Goal: Task Accomplishment & Management: Manage account settings

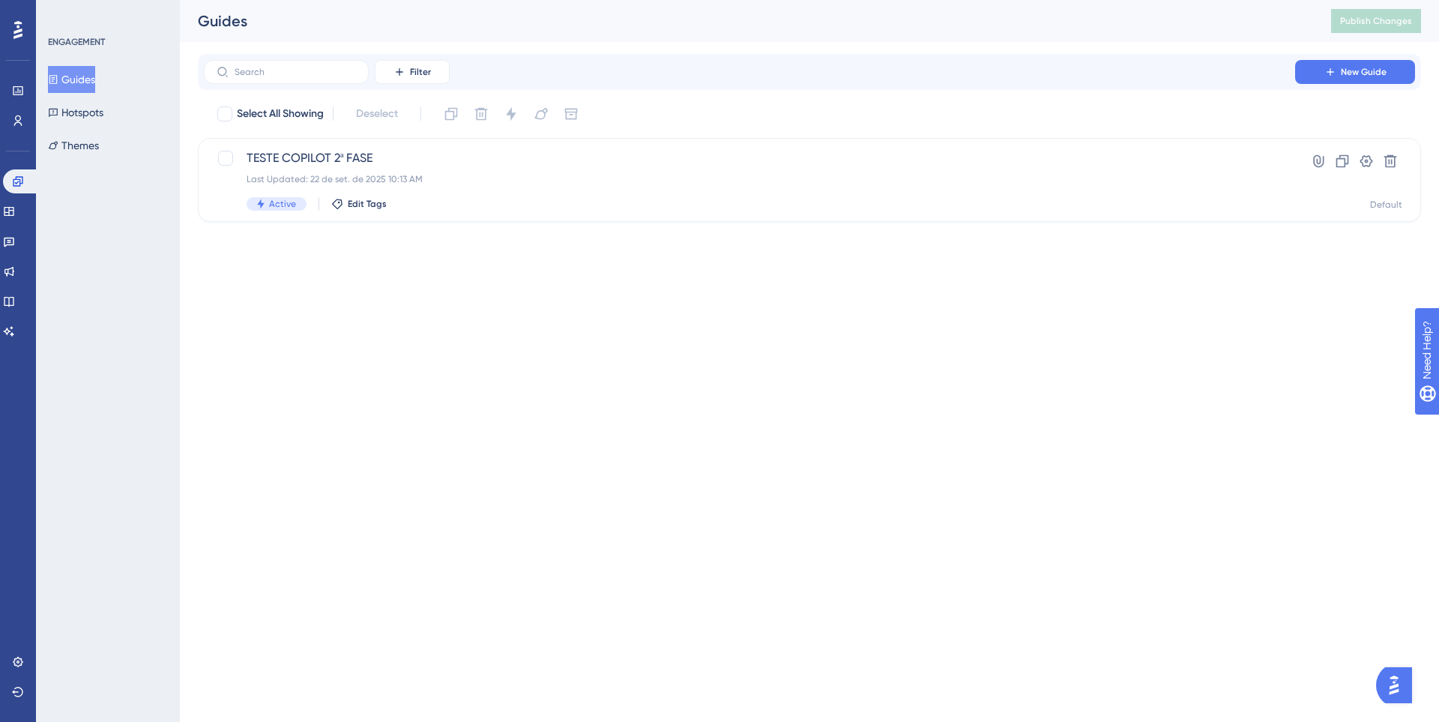
click at [498, 0] on html "Performance Users Engagement Widgets Feedback Product Updates Knowledge Base AI…" at bounding box center [719, 0] width 1439 height 0
click at [1340, 163] on icon at bounding box center [1341, 161] width 15 height 15
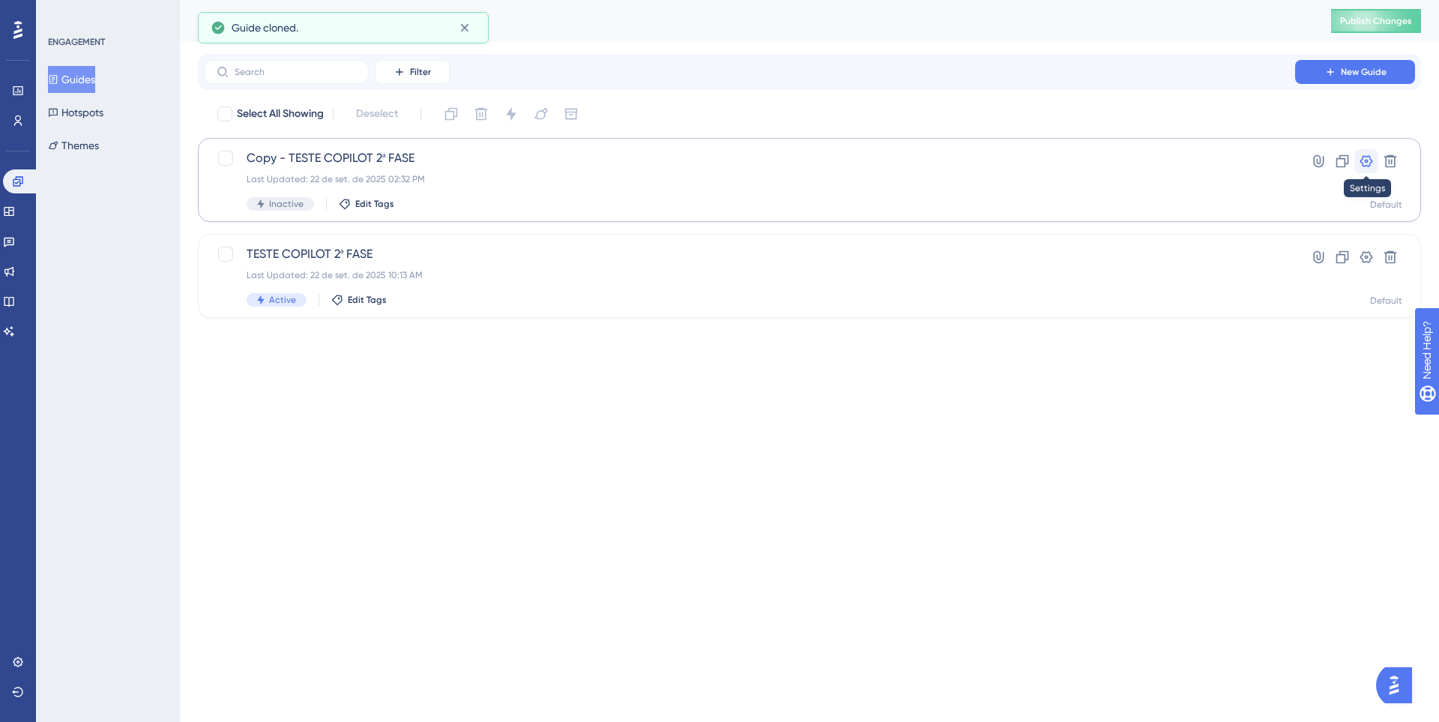
click at [1369, 163] on icon at bounding box center [1365, 161] width 15 height 15
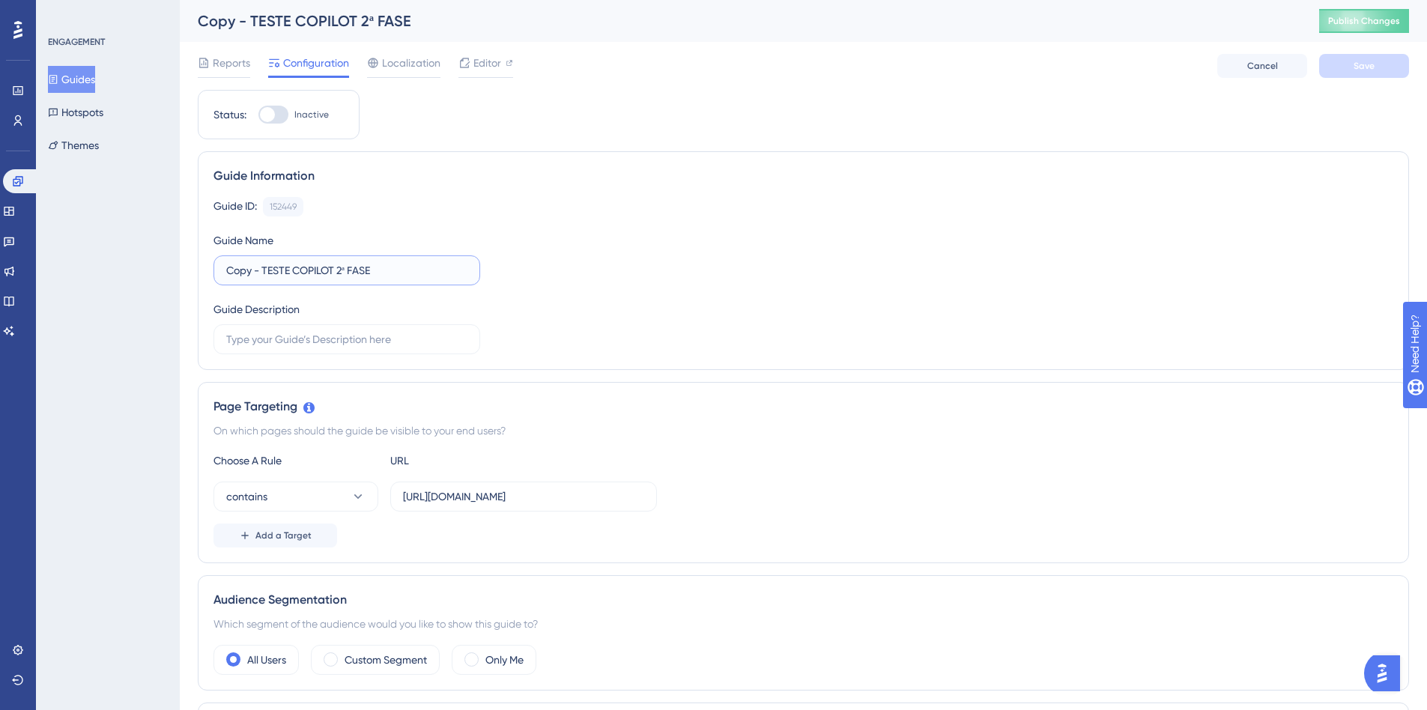
drag, startPoint x: 263, startPoint y: 271, endPoint x: 130, endPoint y: 271, distance: 133.4
type input "TESTE LEGAL ASSISTANT"
click at [486, 59] on span "Editor" at bounding box center [488, 63] width 28 height 18
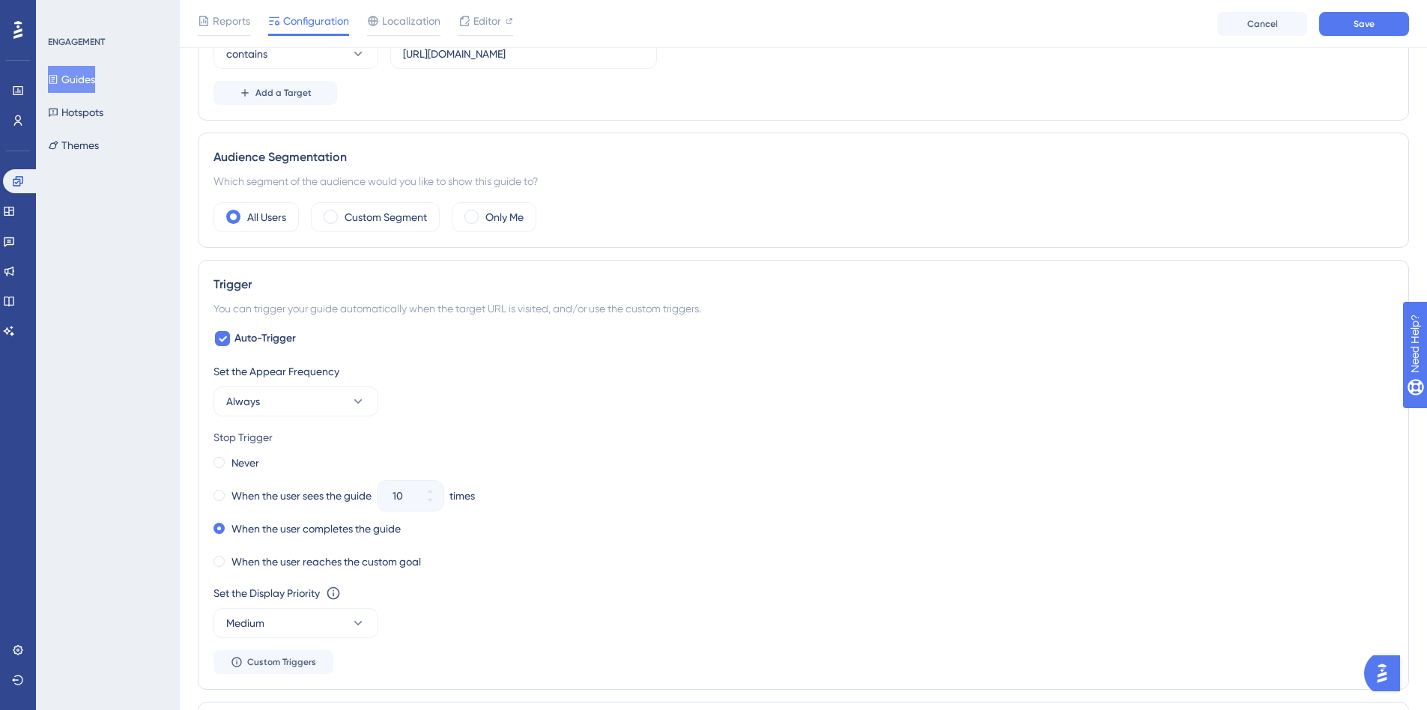
scroll to position [450, 0]
click at [297, 405] on button "Always" at bounding box center [296, 401] width 165 height 30
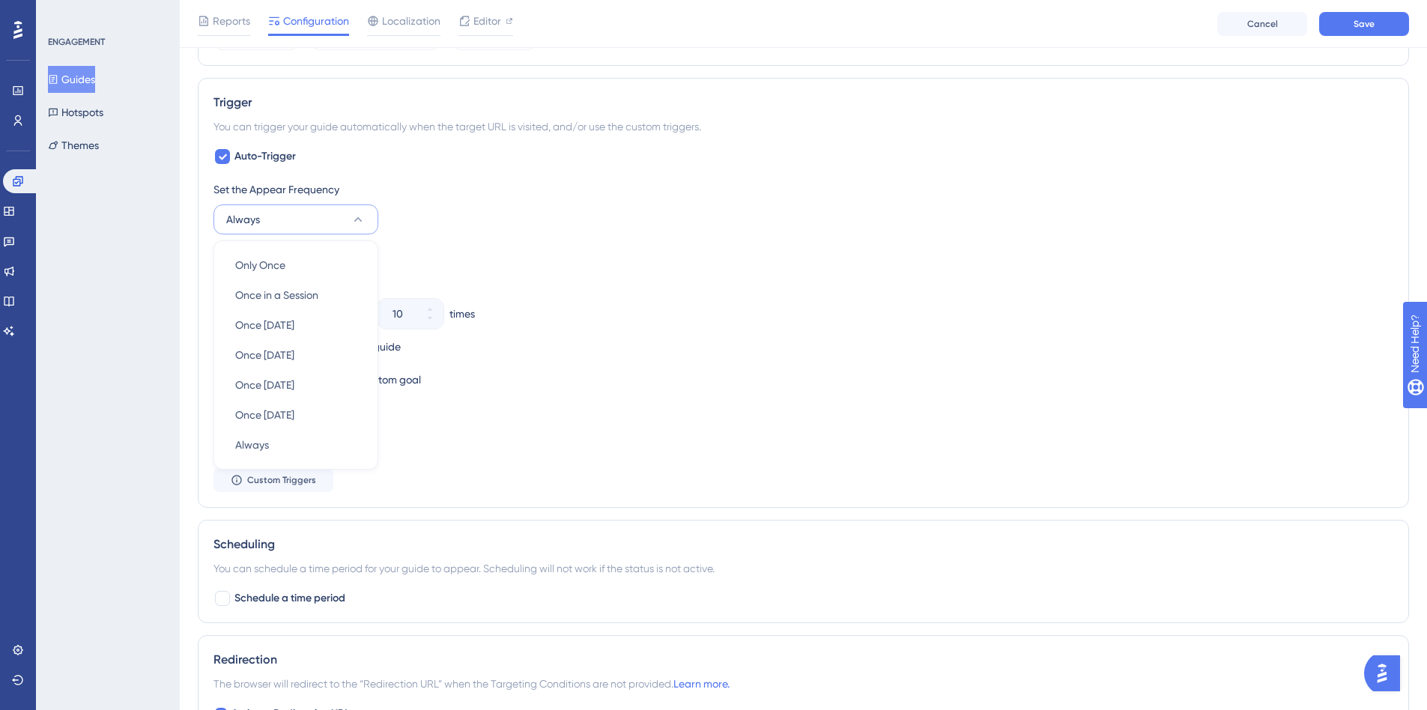
click at [288, 216] on button "Always" at bounding box center [296, 220] width 165 height 30
click at [309, 214] on button "Always" at bounding box center [296, 220] width 165 height 30
click at [305, 217] on button "Always" at bounding box center [296, 220] width 165 height 30
click at [610, 472] on div "Set the Appear Frequency Always Only Once Only Once Once in a Session Once in a…" at bounding box center [804, 337] width 1180 height 312
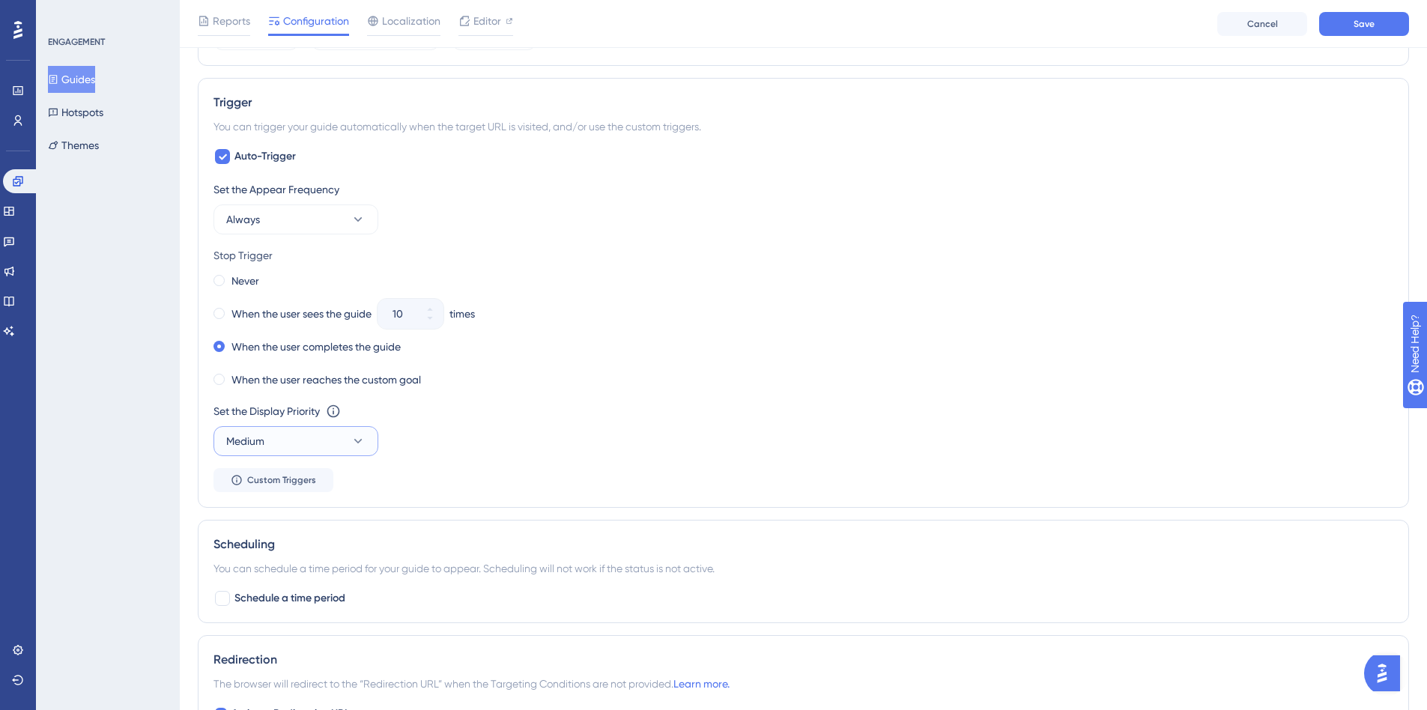
click at [350, 452] on button "Medium" at bounding box center [296, 441] width 165 height 30
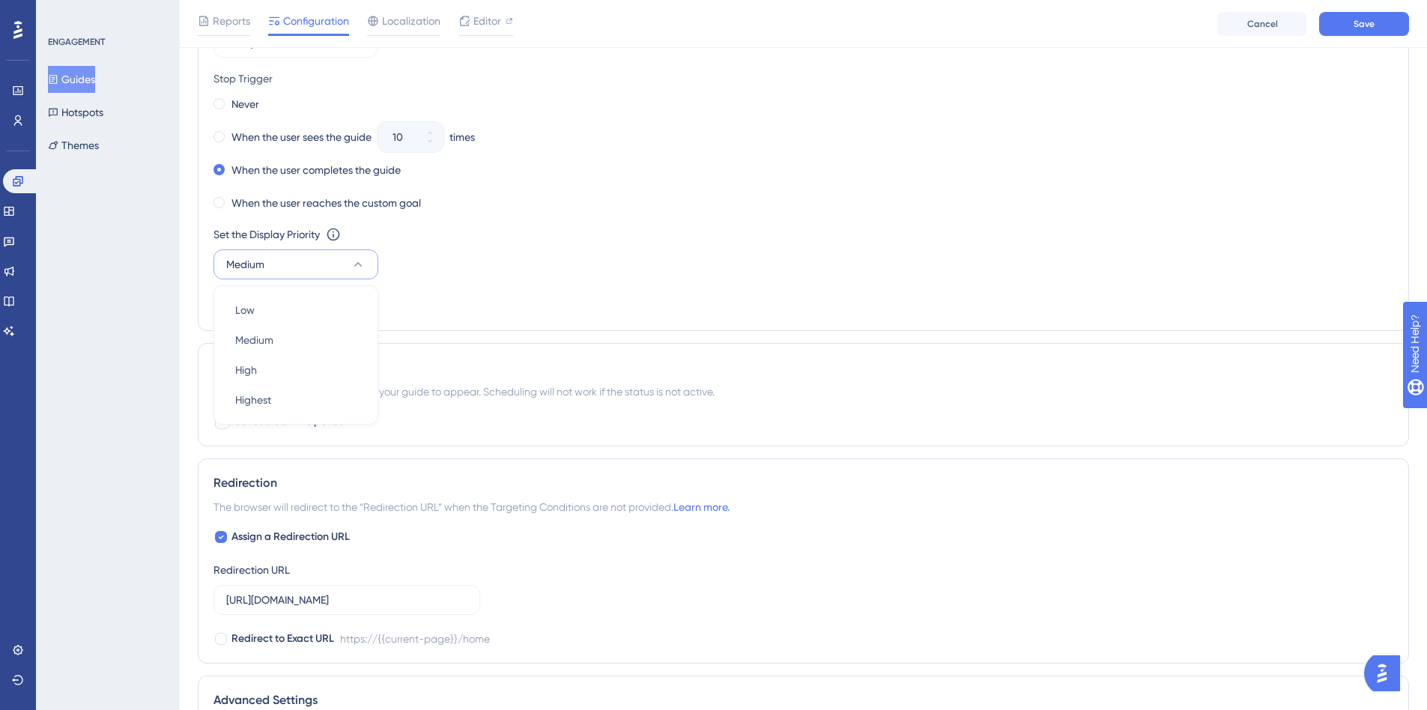
click at [342, 264] on button "Medium" at bounding box center [296, 265] width 165 height 30
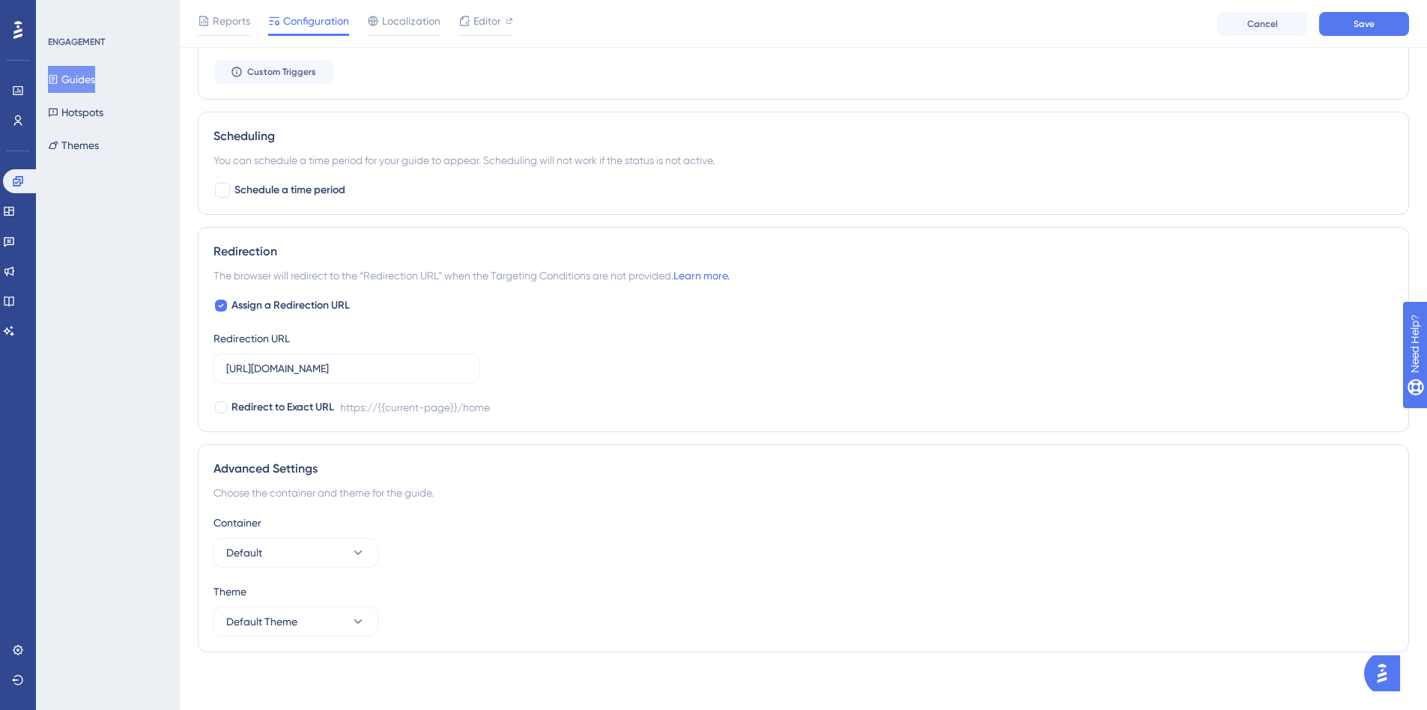
scroll to position [1042, 0]
drag, startPoint x: 551, startPoint y: 366, endPoint x: 641, endPoint y: 366, distance: 89.9
click at [641, 366] on div "Assign a Redirection URL Redirection URL [URL][DOMAIN_NAME] Redirect to Exact U…" at bounding box center [804, 354] width 1180 height 120
click at [555, 425] on div "Redirection The browser will redirect to the “Redirection URL” when the Targeti…" at bounding box center [804, 327] width 1212 height 205
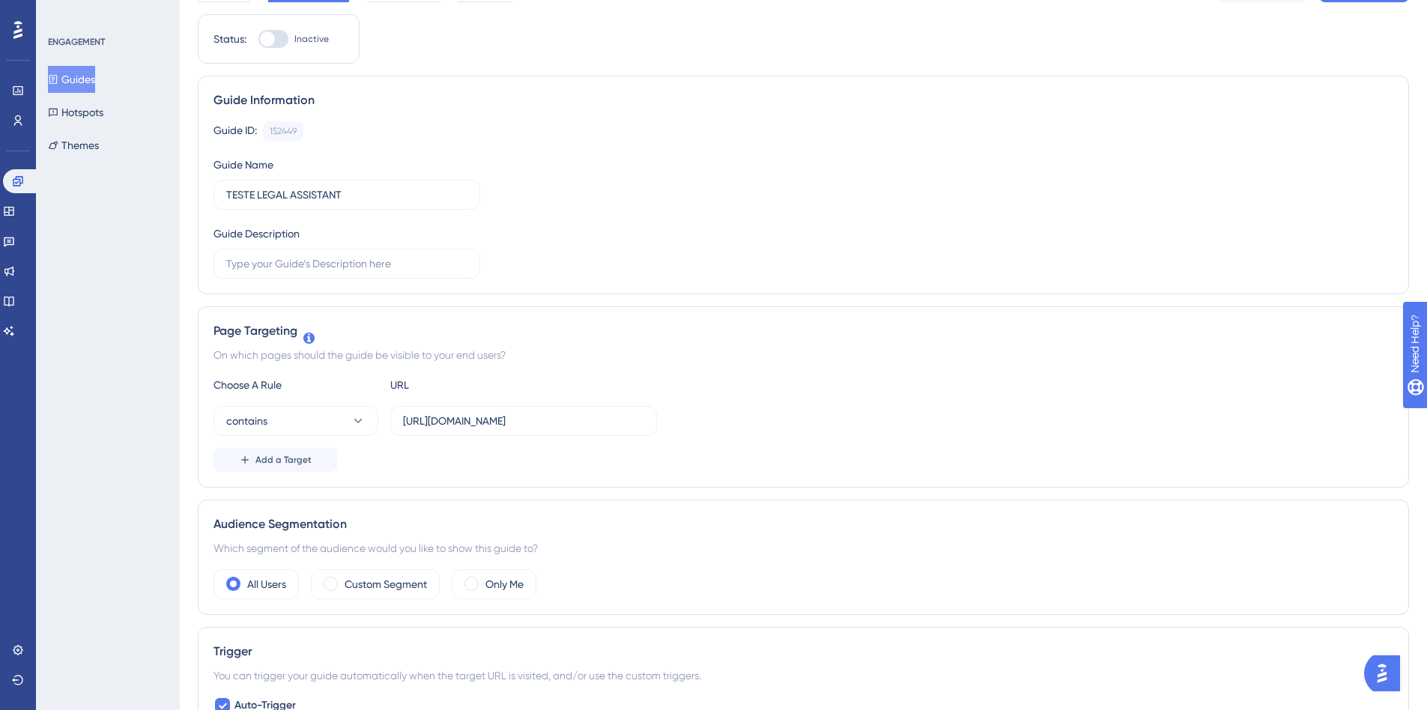
scroll to position [0, 0]
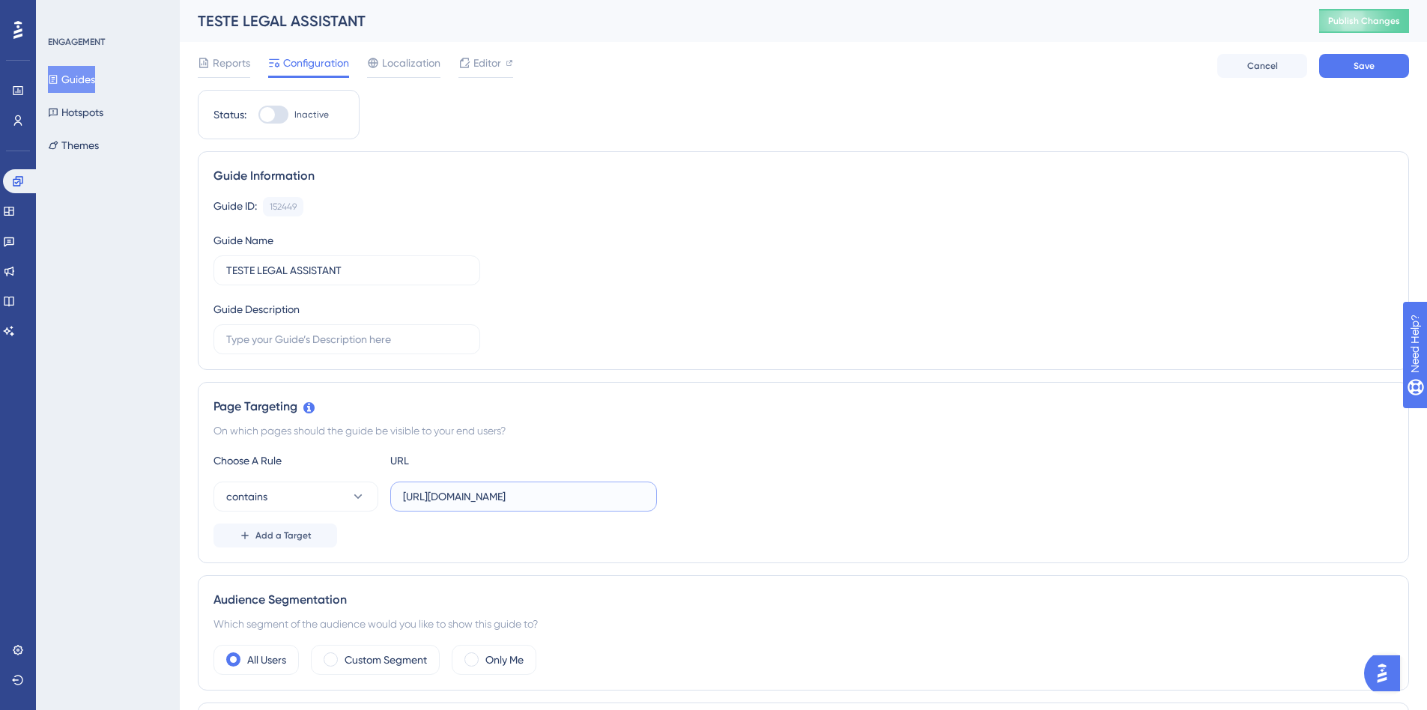
click at [474, 492] on input "[URL][DOMAIN_NAME]" at bounding box center [523, 497] width 241 height 16
paste input "[DOMAIN_NAME][URL]"
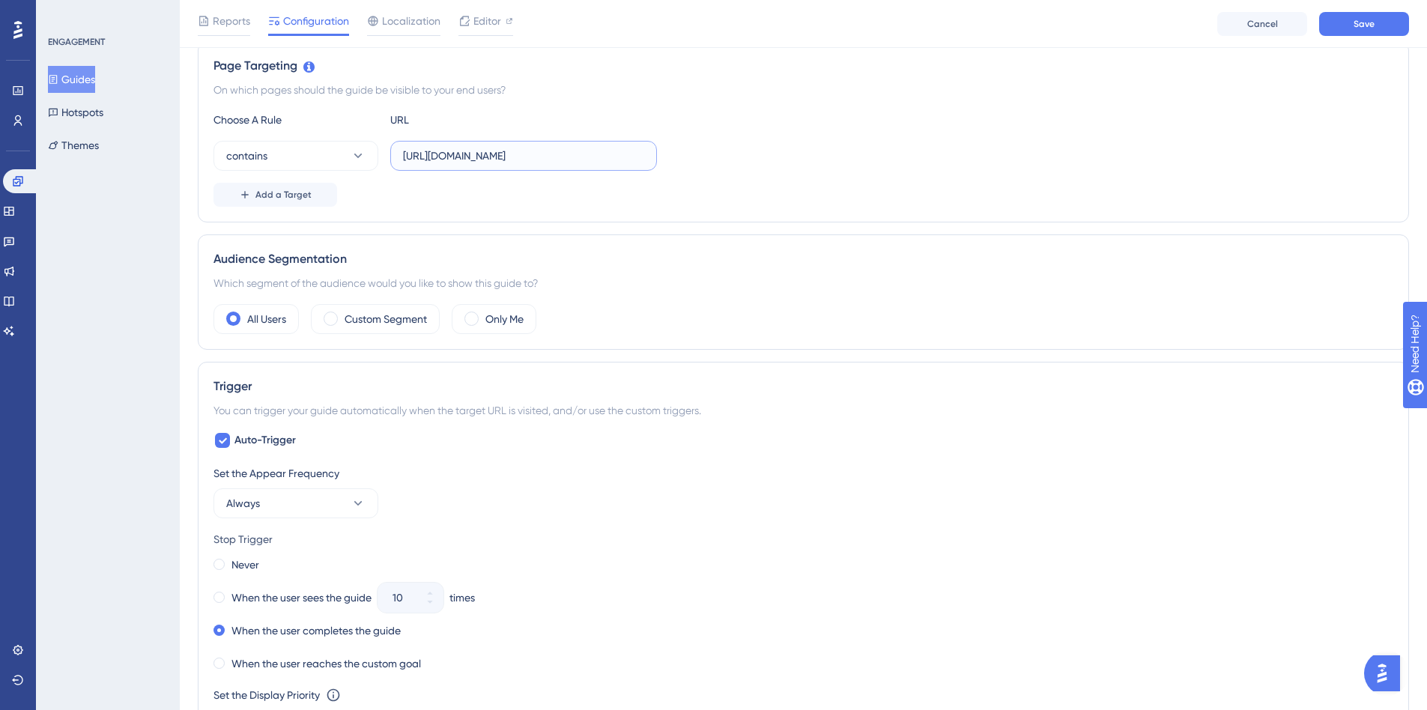
scroll to position [142, 0]
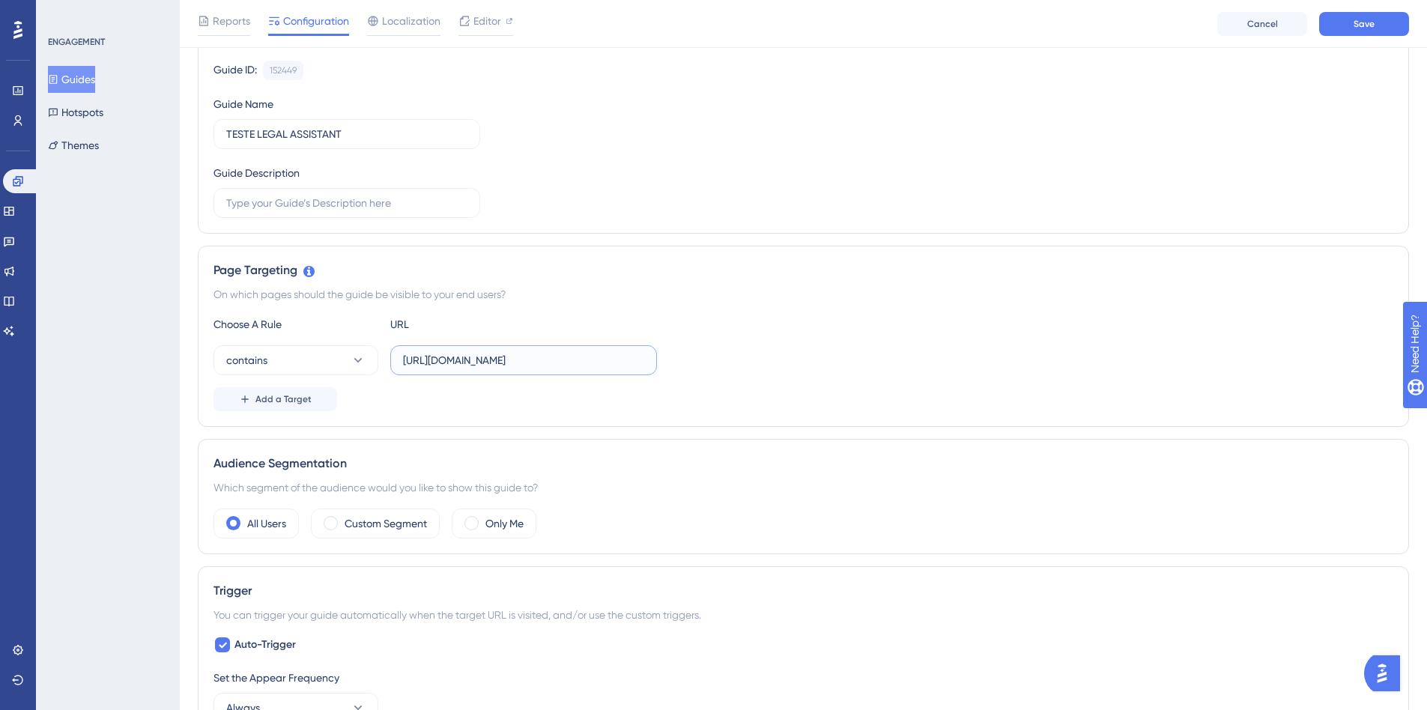
click at [461, 362] on input "[URL][DOMAIN_NAME]" at bounding box center [523, 360] width 241 height 16
type input "[URL][DOMAIN_NAME]"
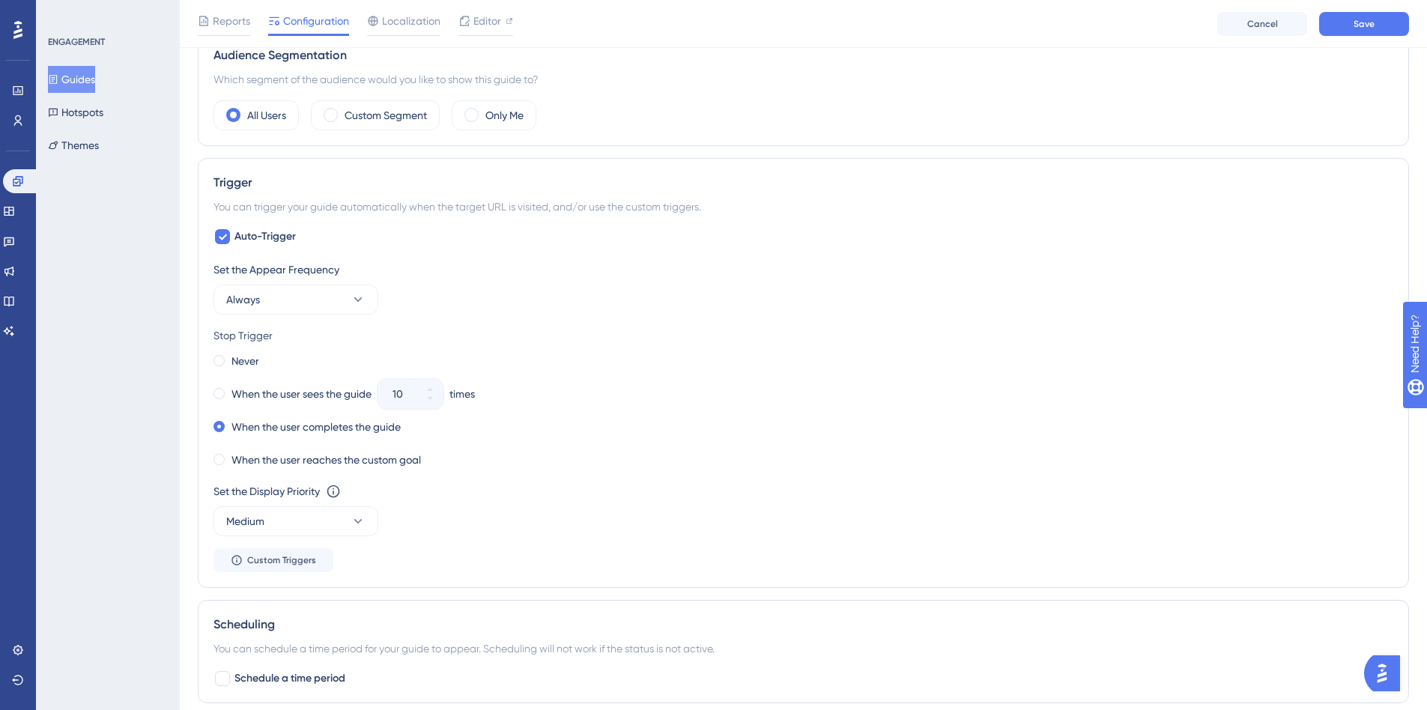
scroll to position [1042, 0]
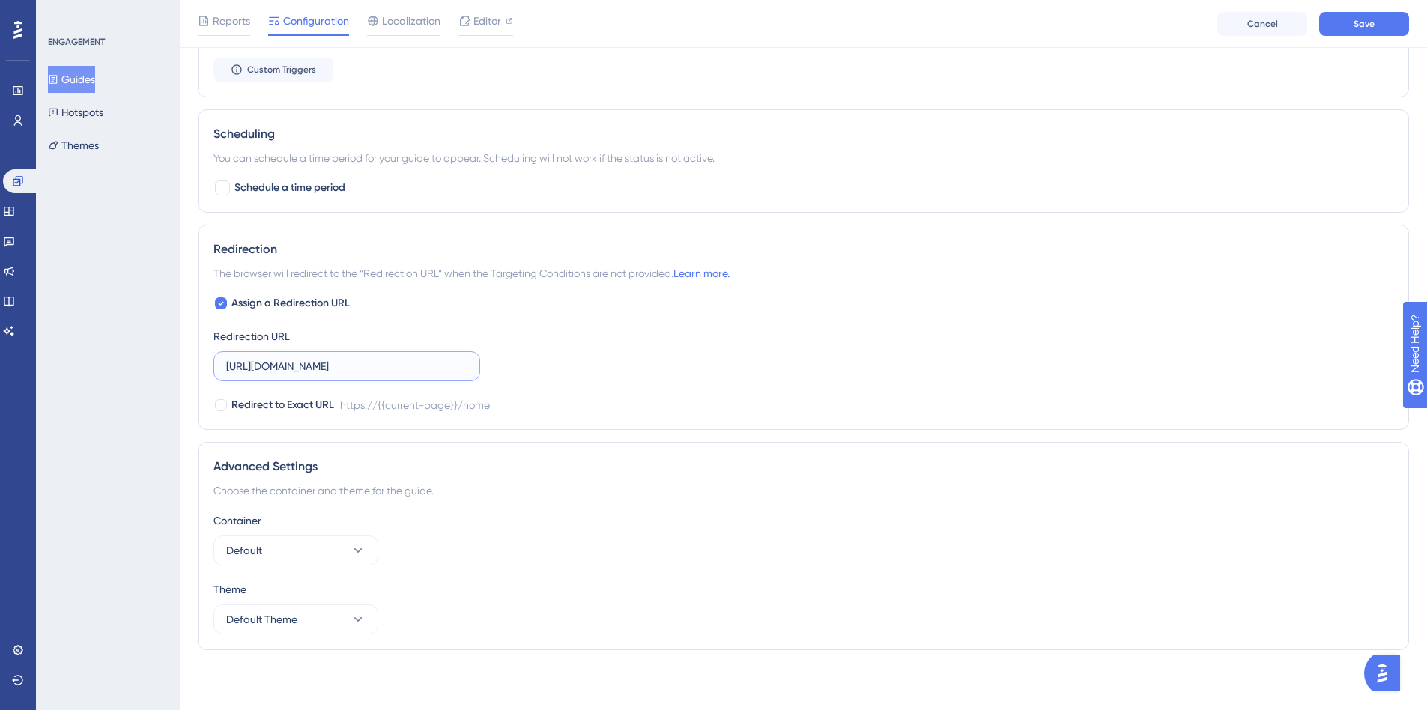
click at [384, 362] on input "[URL][DOMAIN_NAME]" at bounding box center [346, 366] width 241 height 16
paste input "[DOMAIN_NAME][URL]"
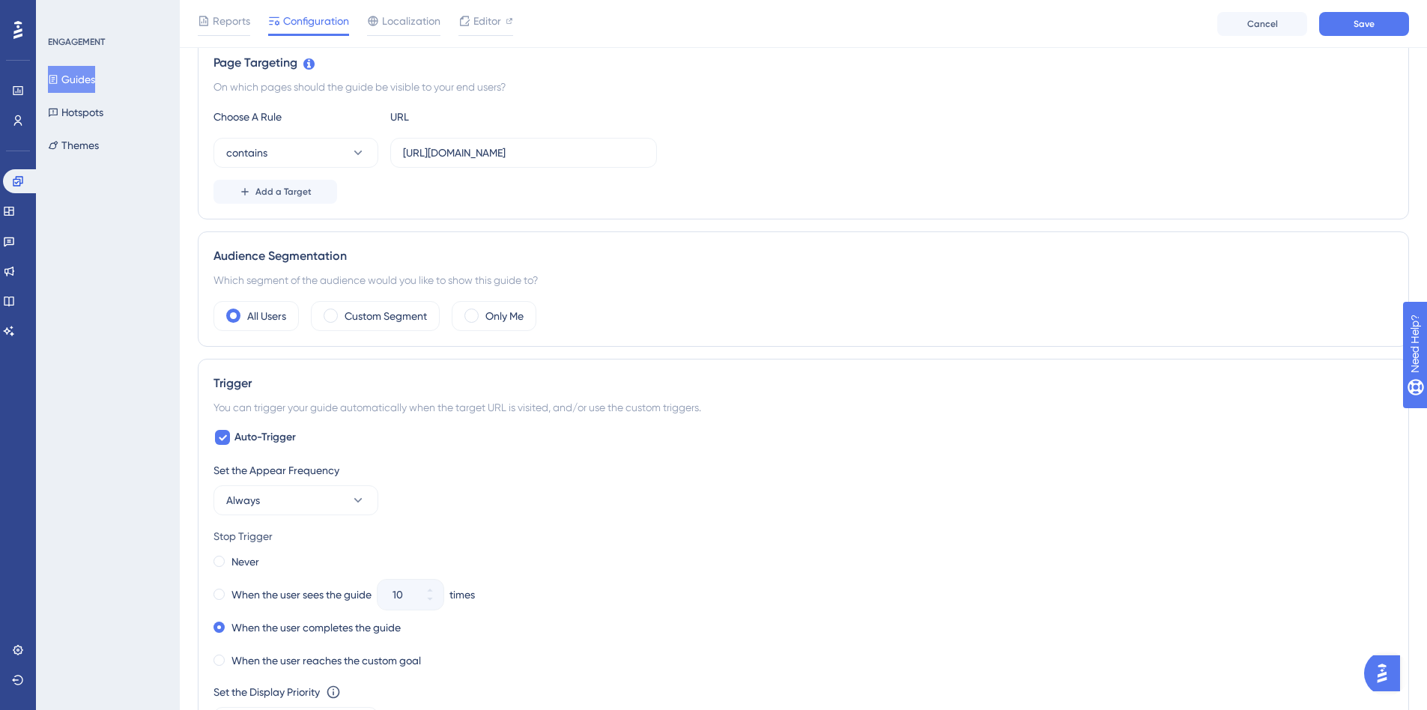
scroll to position [367, 0]
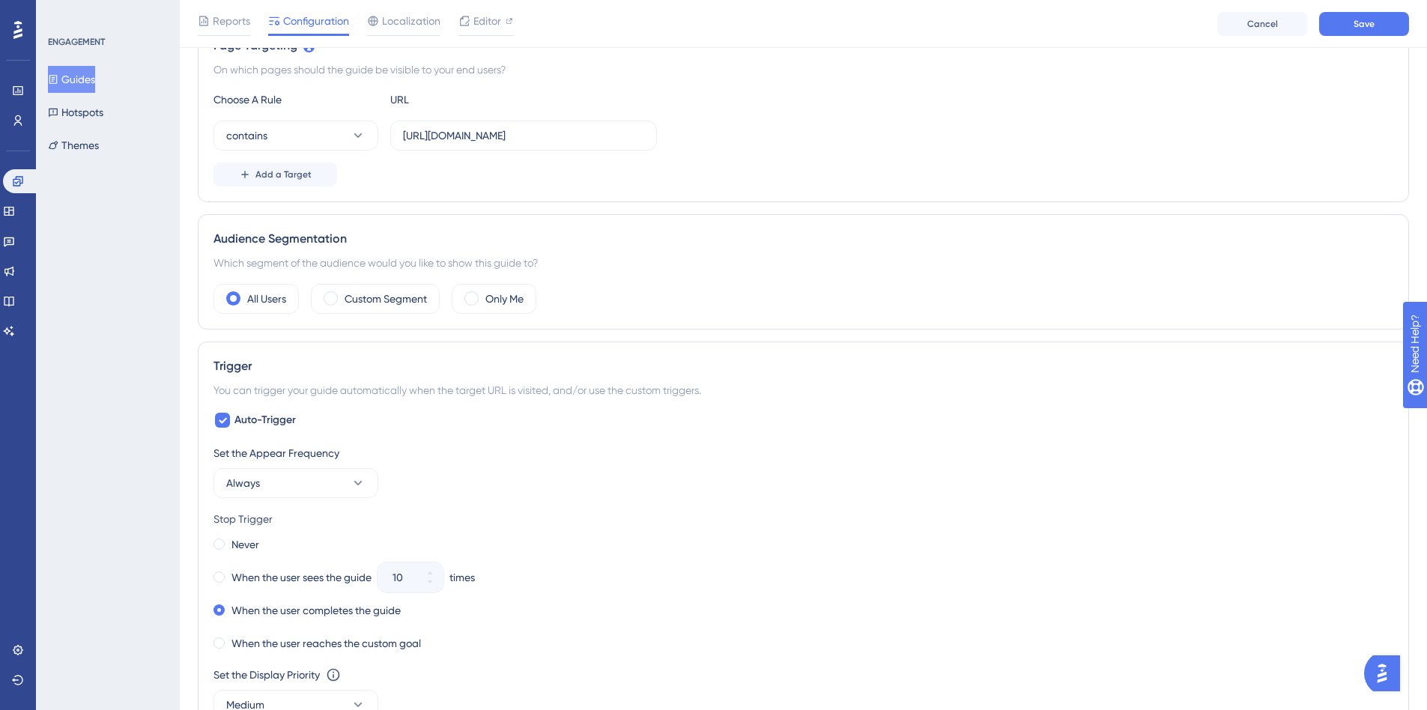
type input "[URL][DOMAIN_NAME]"
click at [1355, 22] on span "Save" at bounding box center [1364, 24] width 21 height 12
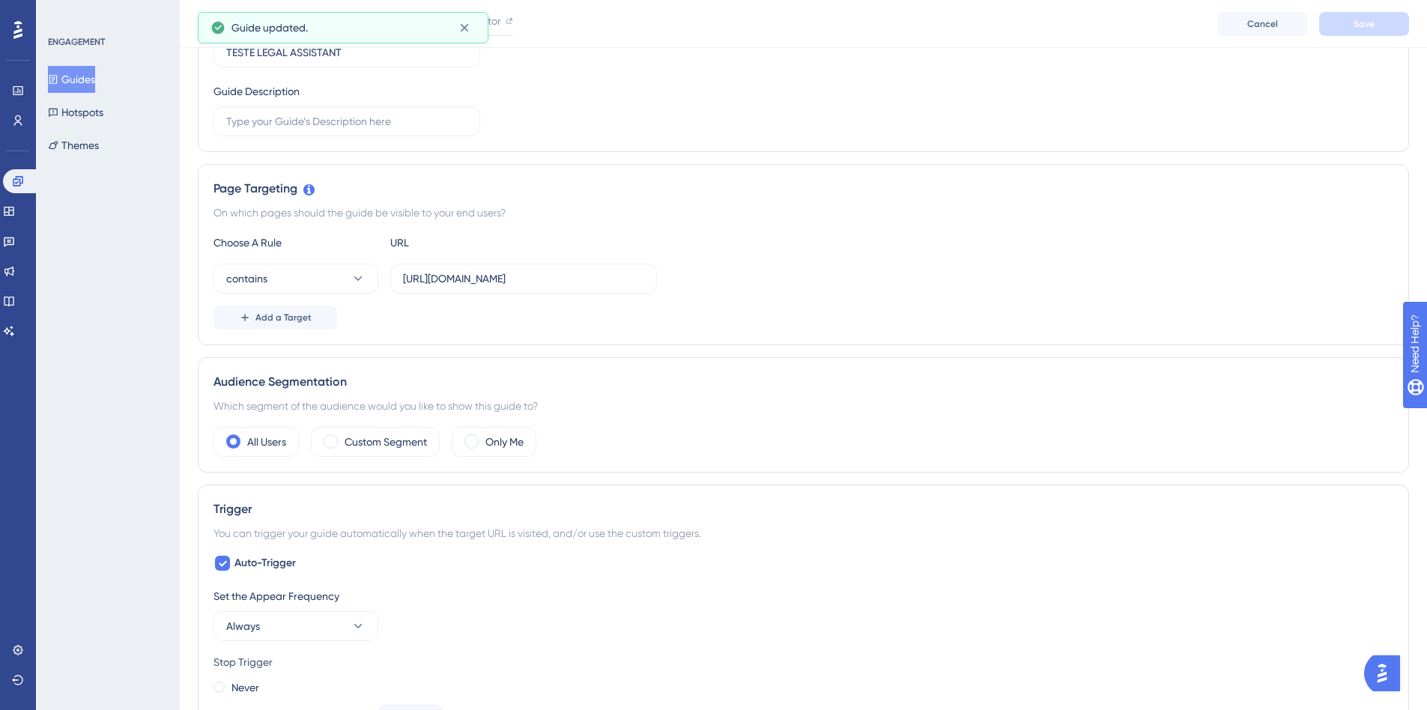
scroll to position [0, 0]
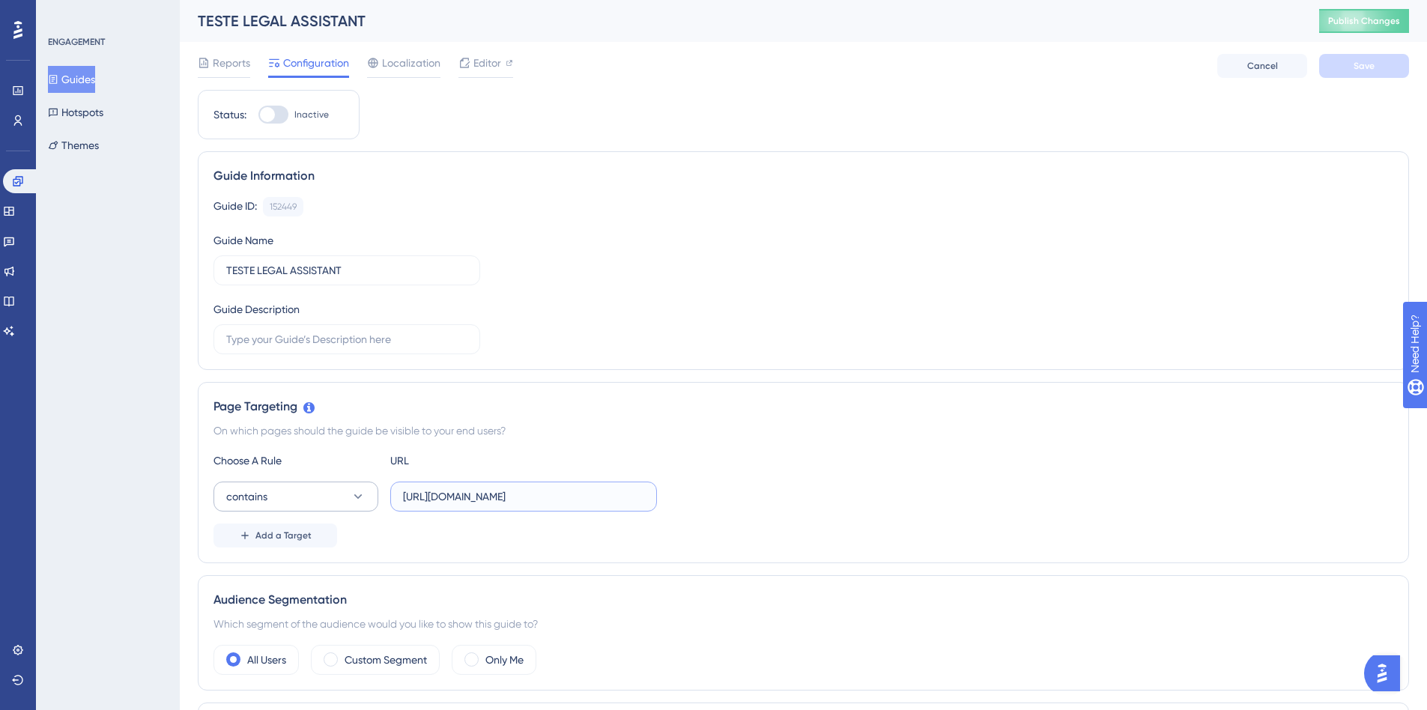
drag, startPoint x: 626, startPoint y: 495, endPoint x: 344, endPoint y: 495, distance: 281.7
click at [339, 495] on div "contains [URL][DOMAIN_NAME]" at bounding box center [436, 497] width 444 height 30
paste input "[DOMAIN_NAME][URL]"
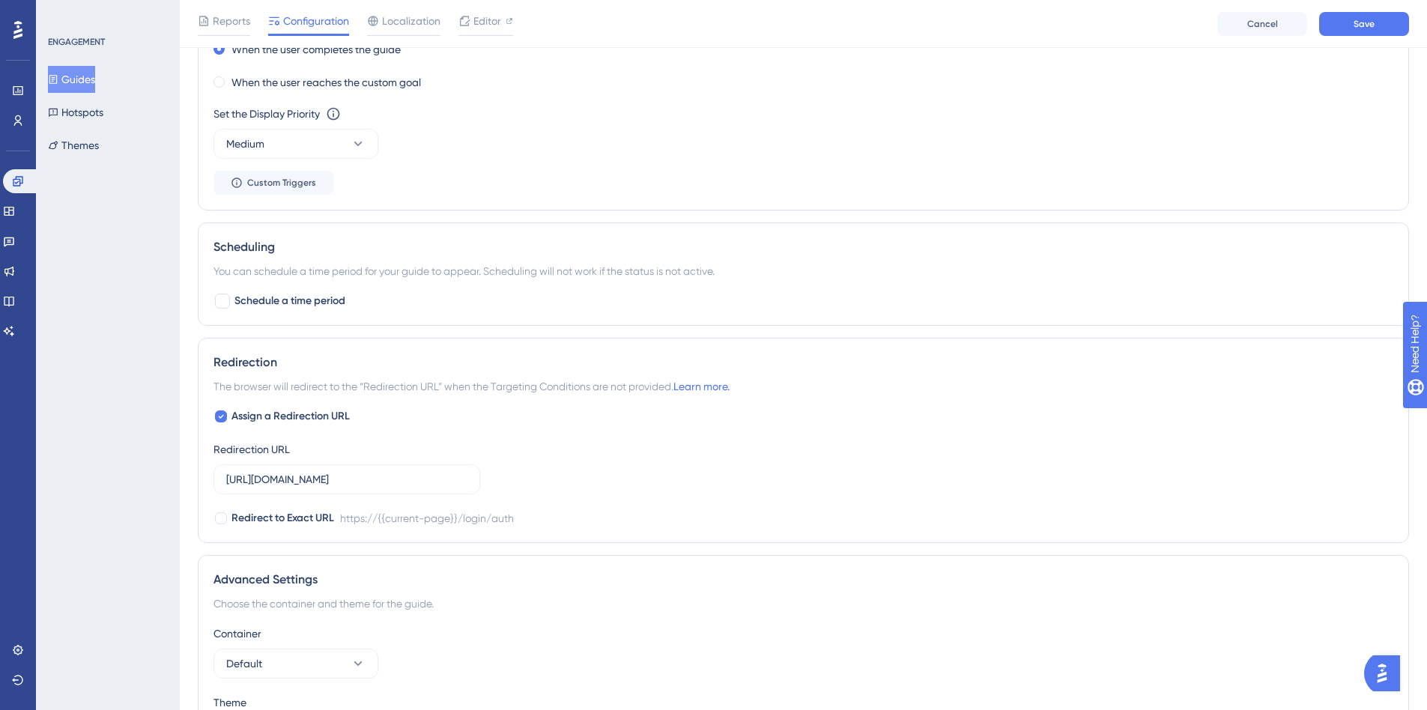
scroll to position [1042, 0]
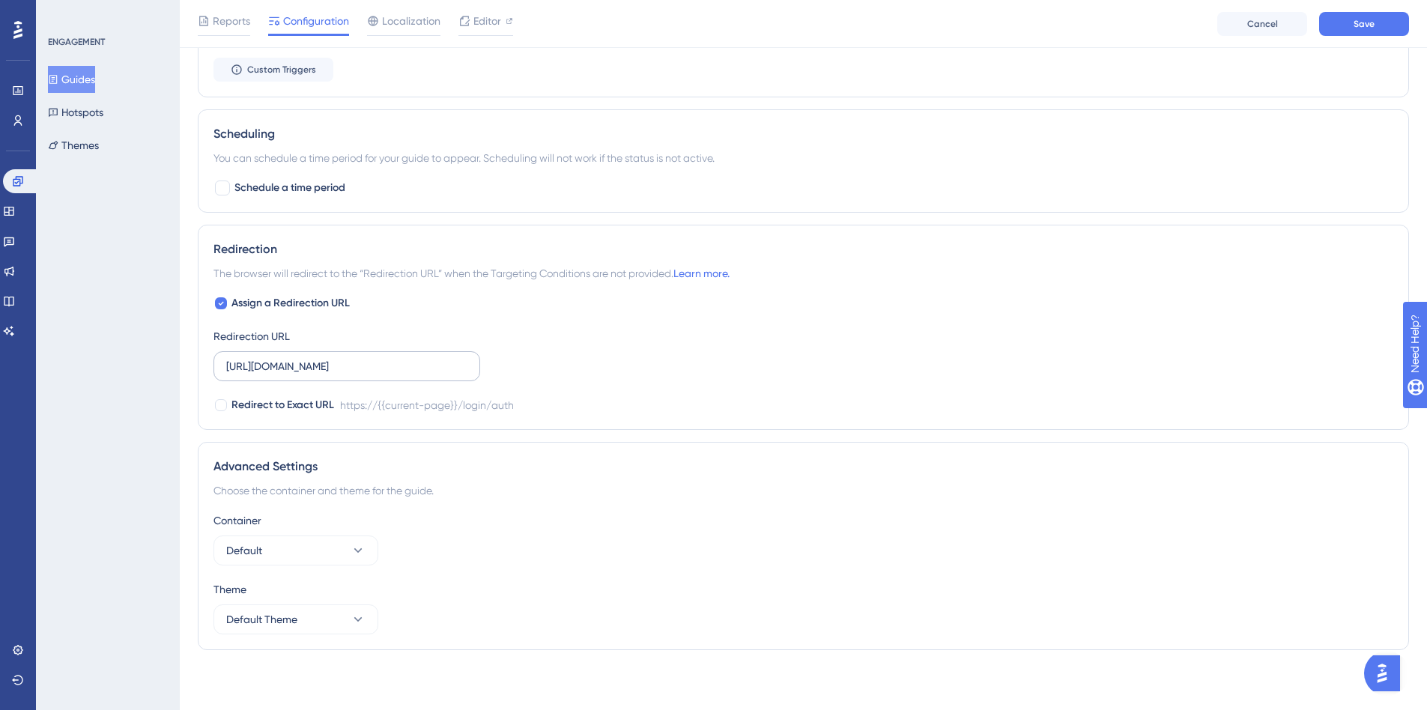
type input "[URL][DOMAIN_NAME]"
drag, startPoint x: 454, startPoint y: 362, endPoint x: 112, endPoint y: 369, distance: 342.5
paste input "[DOMAIN_NAME][URL]"
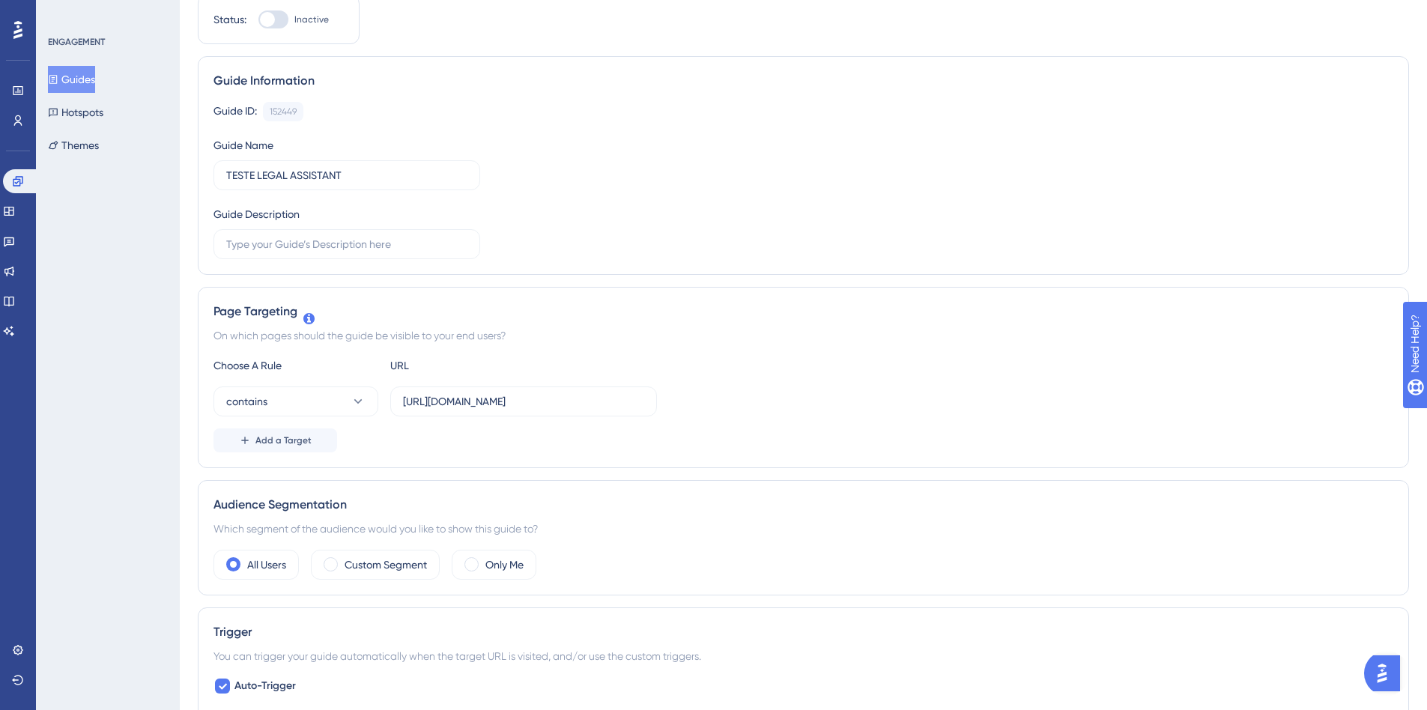
scroll to position [0, 0]
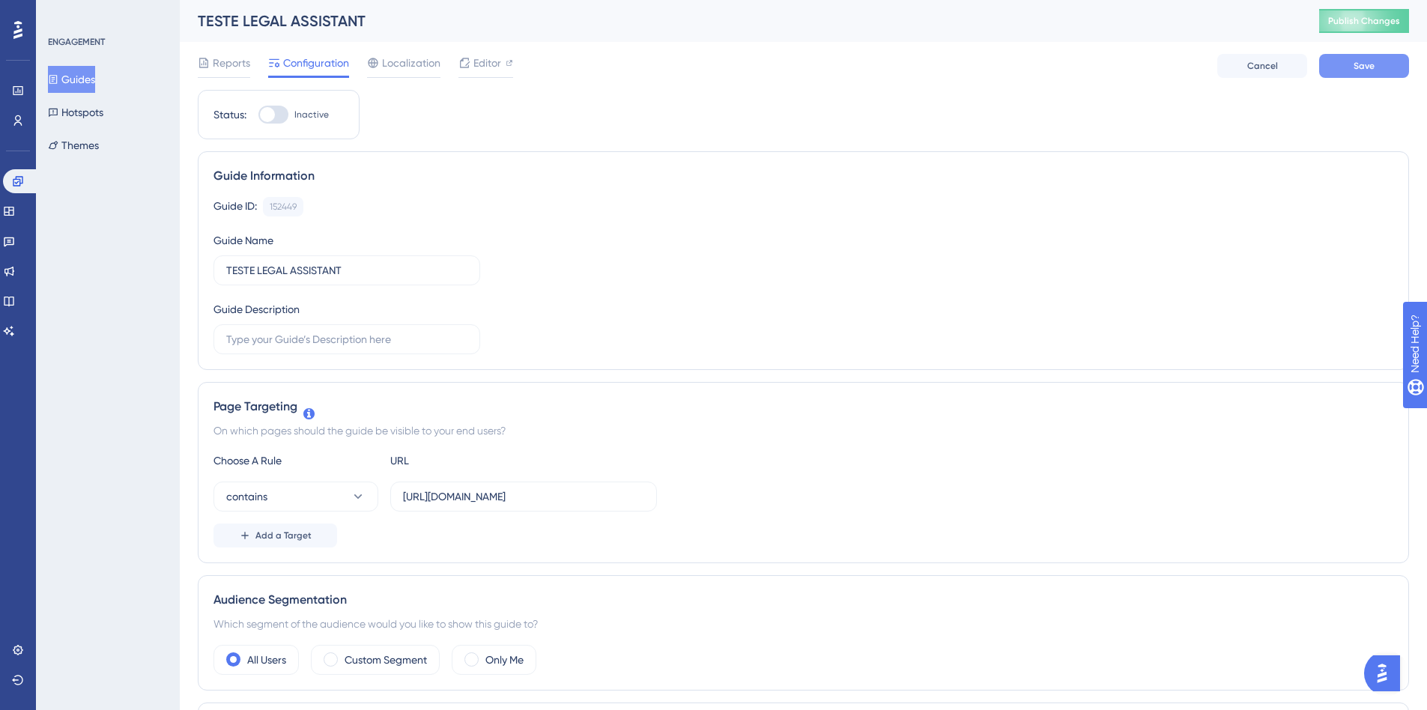
type input "[URL][DOMAIN_NAME]"
click at [1361, 62] on span "Save" at bounding box center [1364, 66] width 21 height 12
click at [275, 115] on div at bounding box center [274, 115] width 30 height 18
click at [259, 115] on input "Inactive" at bounding box center [258, 115] width 1 height 1
click at [271, 115] on div at bounding box center [274, 115] width 30 height 18
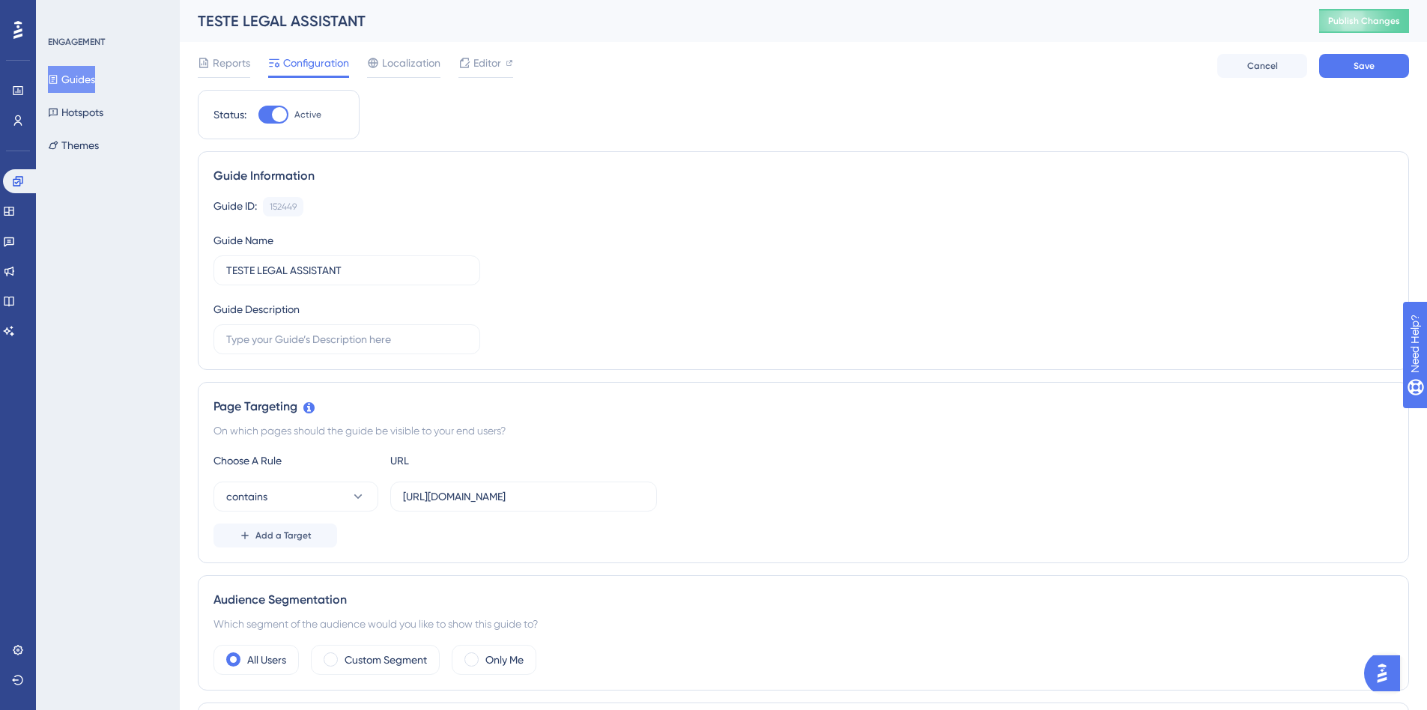
click at [259, 115] on input "Active" at bounding box center [258, 115] width 1 height 1
checkbox input "false"
click at [1369, 22] on span "Publish Changes" at bounding box center [1364, 21] width 72 height 12
